Goal: Task Accomplishment & Management: Use online tool/utility

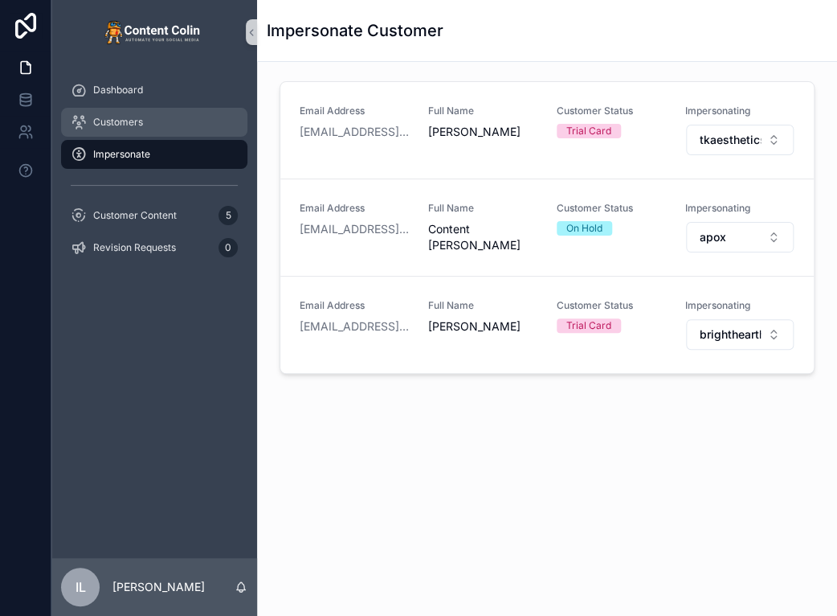
click at [165, 120] on div "Customers" at bounding box center [154, 122] width 167 height 26
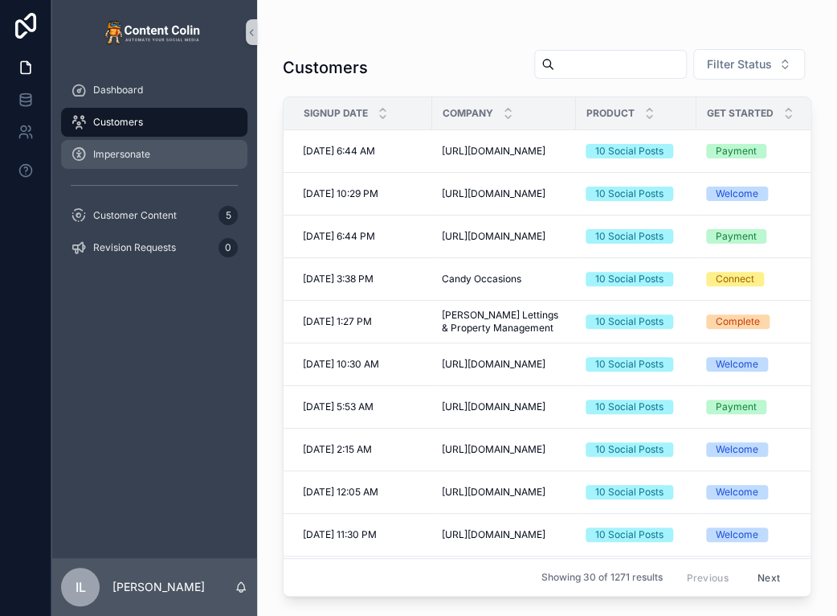
click at [158, 158] on div "Impersonate" at bounding box center [154, 154] width 167 height 26
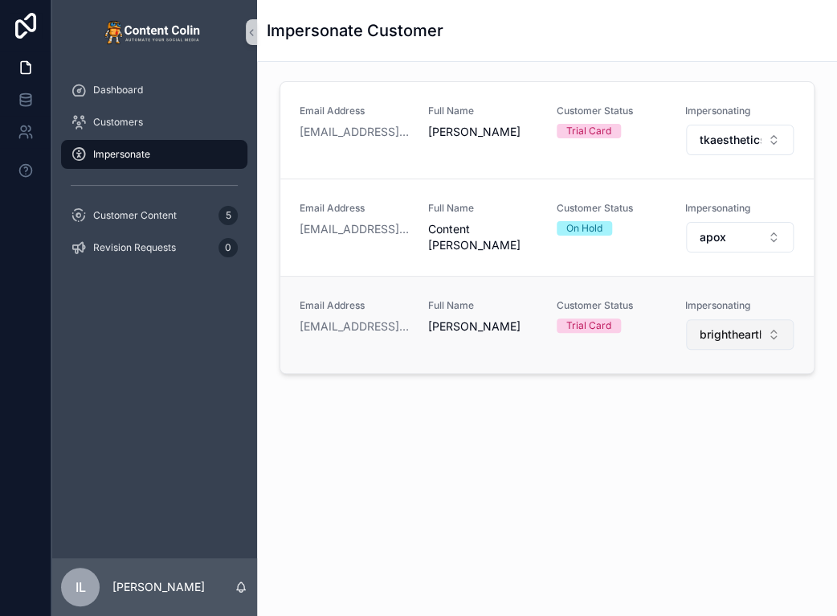
click at [718, 345] on button "brighthearthwillsestateplanning" at bounding box center [740, 334] width 108 height 31
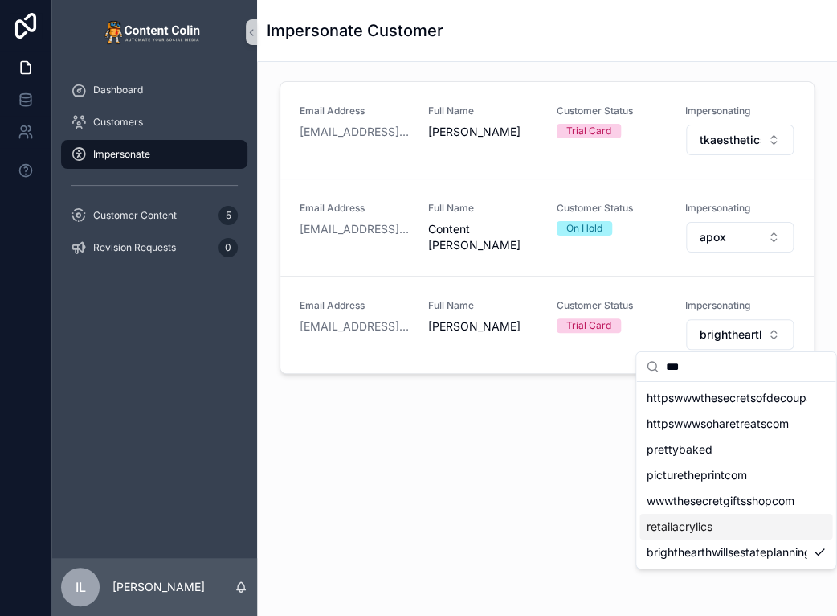
type input "***"
click at [715, 530] on div "retailacrylics" at bounding box center [736, 527] width 193 height 26
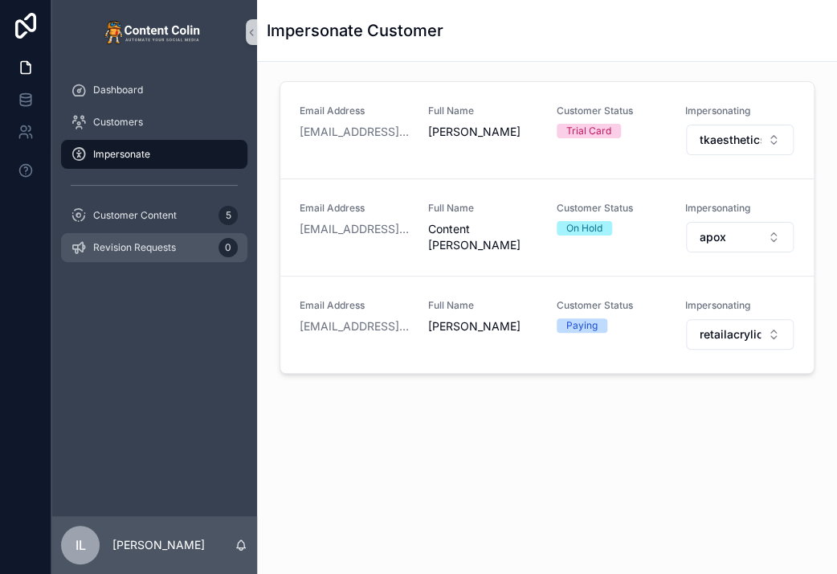
click at [153, 237] on div "Revision Requests 0" at bounding box center [154, 248] width 167 height 26
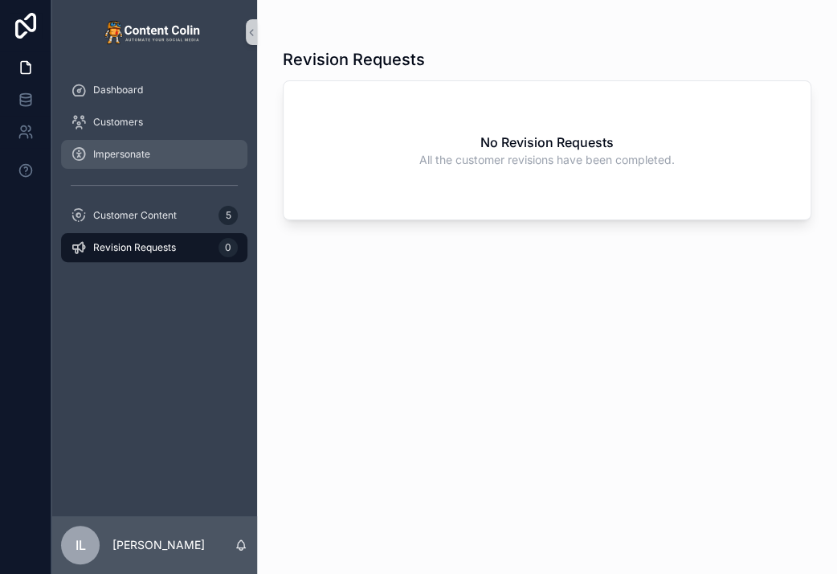
click at [159, 150] on div "Impersonate" at bounding box center [154, 154] width 167 height 26
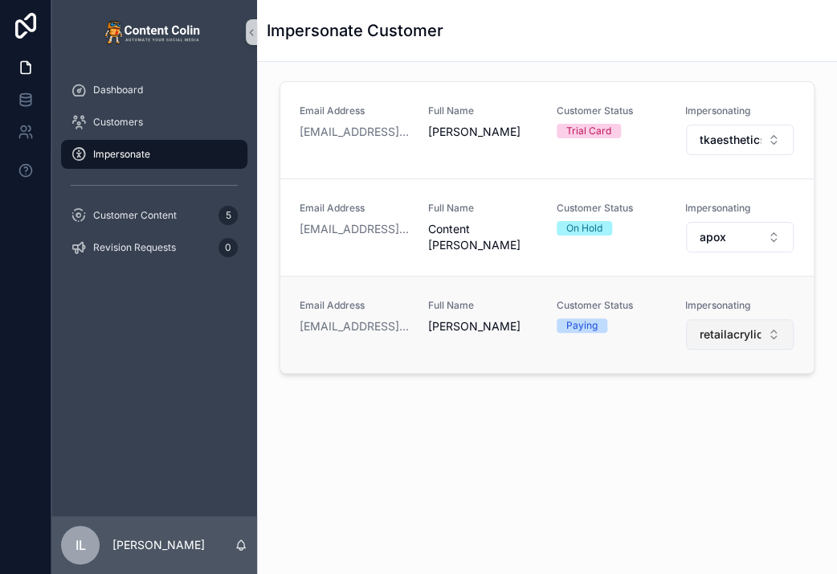
click at [746, 329] on span "retailacrylics" at bounding box center [730, 334] width 61 height 16
type input "***"
click at [686, 402] on span "cdwfinancialspecialists" at bounding box center [706, 398] width 121 height 16
click at [746, 409] on div "Email Address [EMAIL_ADDRESS][DOMAIN_NAME] Full Name [PERSON_NAME] Customer Sta…" at bounding box center [547, 276] width 580 height 428
click at [714, 331] on span "cdwfinancialspecialists" at bounding box center [730, 334] width 61 height 16
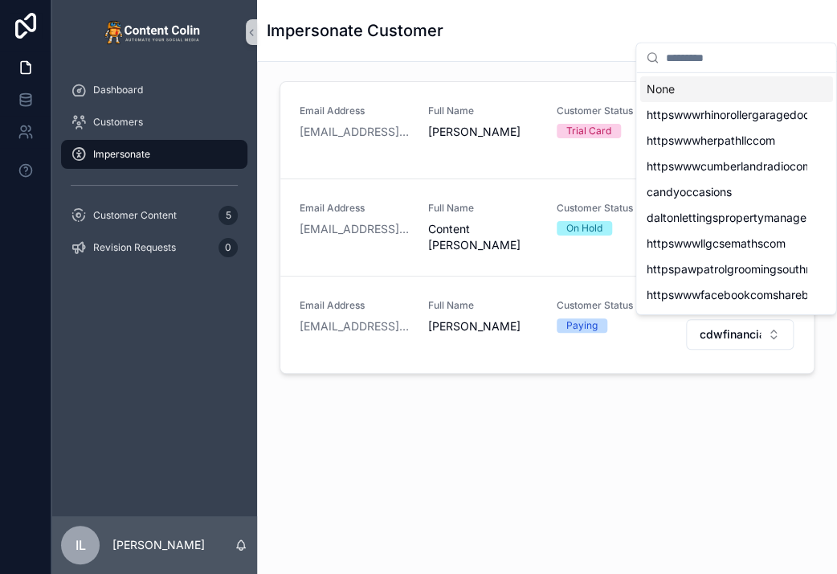
click at [620, 436] on div "Email Address [EMAIL_ADDRESS][DOMAIN_NAME] Full Name [PERSON_NAME] Customer Sta…" at bounding box center [547, 276] width 580 height 428
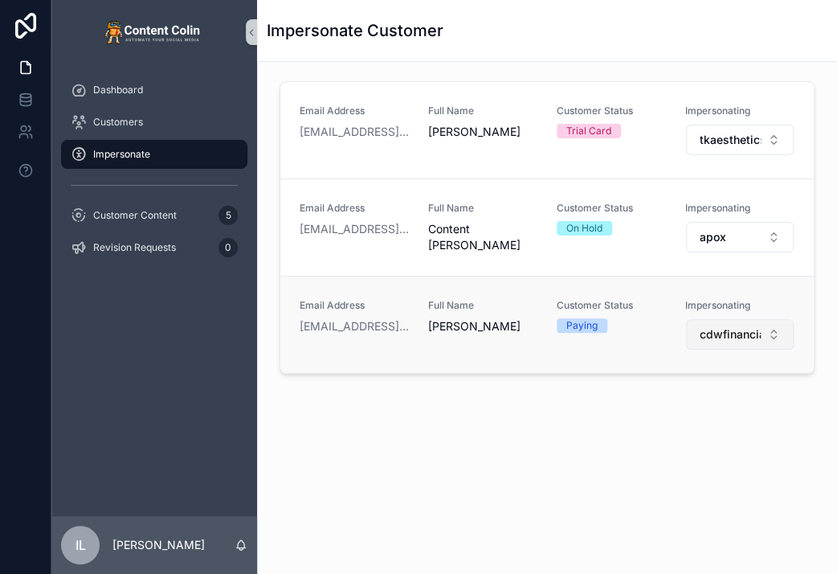
click at [768, 319] on button "cdwfinancialspecialists" at bounding box center [740, 334] width 108 height 31
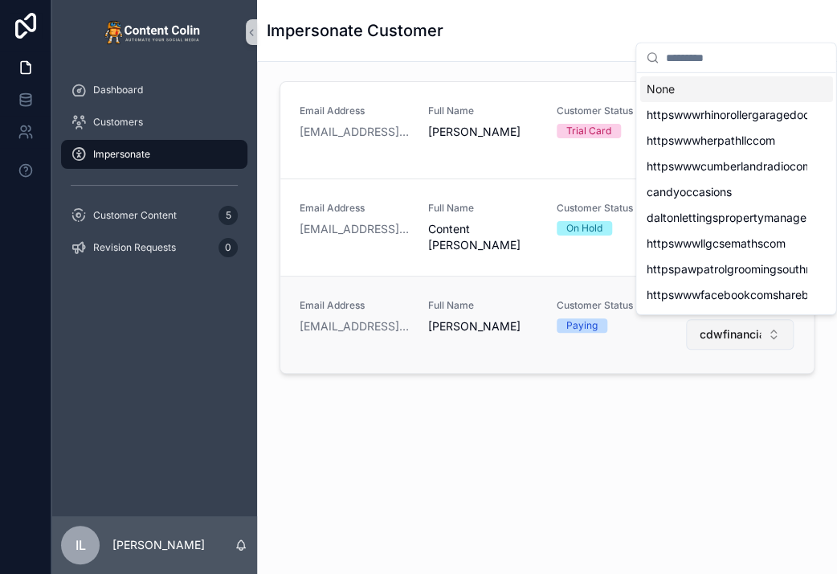
click at [754, 343] on button "cdwfinancialspecialists" at bounding box center [740, 334] width 108 height 31
